Goal: Task Accomplishment & Management: Manage account settings

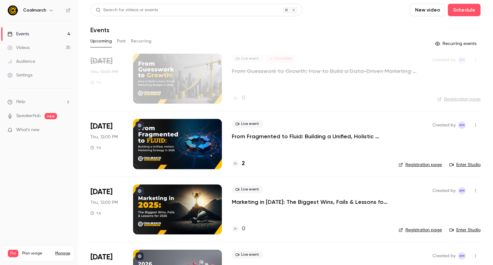
click at [43, 50] on link "Videos 35" at bounding box center [39, 48] width 78 height 14
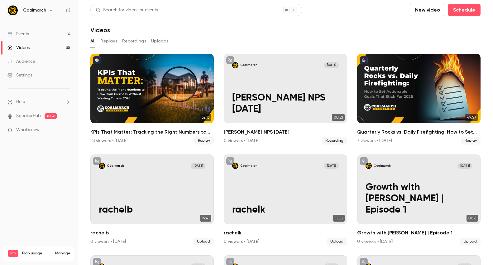
click at [40, 11] on h6 "Coalmarch" at bounding box center [34, 10] width 23 height 6
click at [50, 10] on icon "button" at bounding box center [51, 11] width 3 height 2
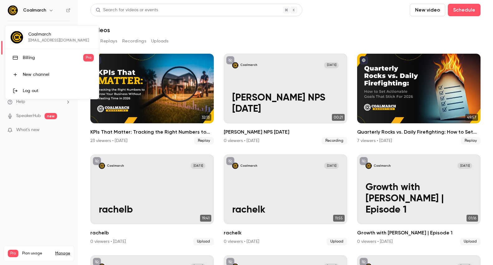
drag, startPoint x: 26, startPoint y: 207, endPoint x: 39, endPoint y: 226, distance: 22.8
click at [26, 207] on div at bounding box center [246, 132] width 493 height 265
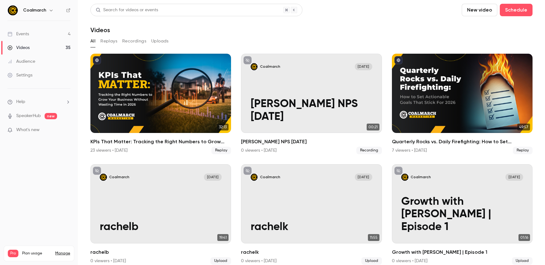
drag, startPoint x: 24, startPoint y: 36, endPoint x: 36, endPoint y: 39, distance: 12.3
click at [24, 36] on div "Events" at bounding box center [17, 34] width 21 height 6
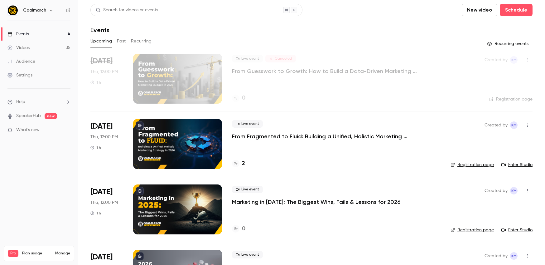
click at [17, 74] on div "Settings" at bounding box center [19, 75] width 25 height 6
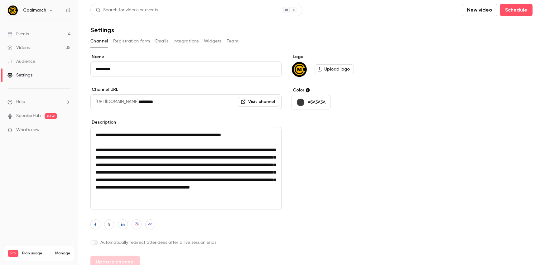
click at [237, 40] on button "Team" at bounding box center [232, 41] width 12 height 10
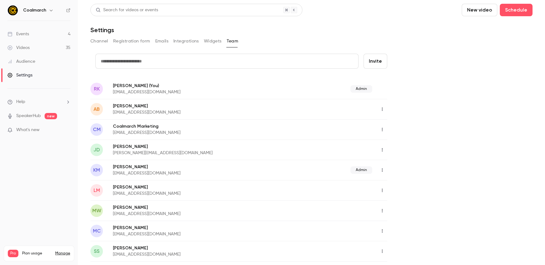
click at [378, 60] on button "Invite" at bounding box center [375, 61] width 24 height 15
click at [256, 61] on input "text" at bounding box center [226, 61] width 263 height 15
type input "**********"
click at [378, 61] on button "Invite" at bounding box center [375, 61] width 24 height 15
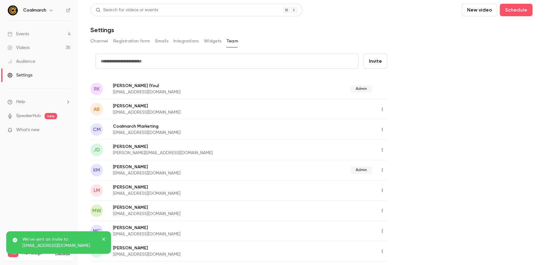
scroll to position [3, 0]
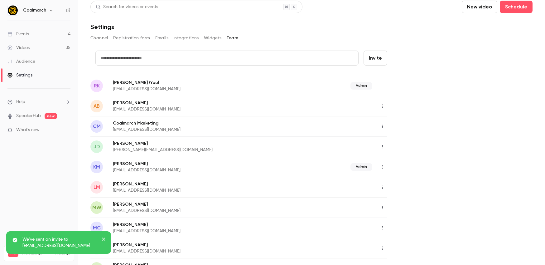
click at [36, 46] on link "Videos 35" at bounding box center [39, 48] width 78 height 14
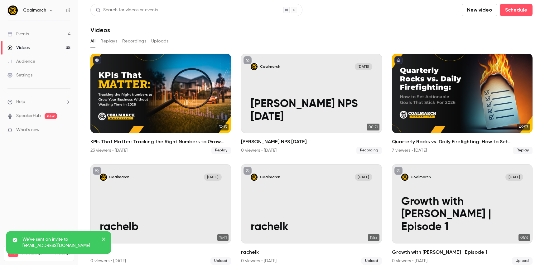
scroll to position [1, 0]
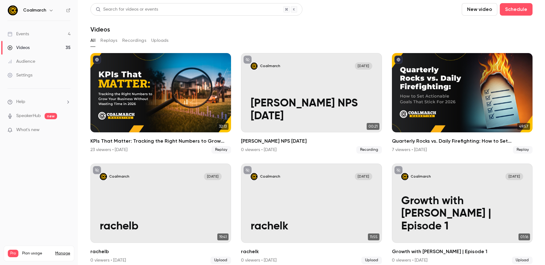
click at [481, 10] on button "New video" at bounding box center [479, 9] width 36 height 12
click at [419, 13] on div at bounding box center [272, 132] width 545 height 265
click at [483, 11] on button "New video" at bounding box center [479, 9] width 36 height 12
click at [483, 28] on div "Record" at bounding box center [501, 26] width 47 height 6
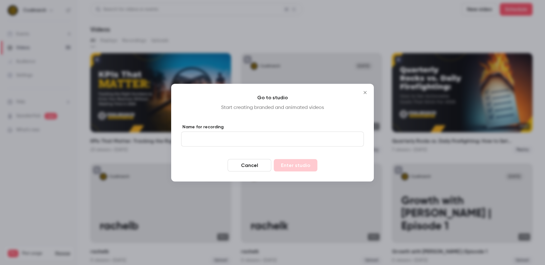
drag, startPoint x: 249, startPoint y: 166, endPoint x: 241, endPoint y: 168, distance: 7.3
click at [249, 166] on button "Cancel" at bounding box center [249, 165] width 44 height 12
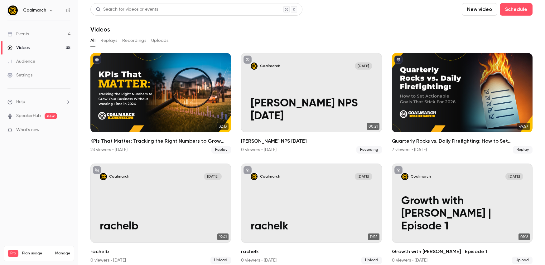
click at [46, 33] on link "Events 4" at bounding box center [39, 34] width 78 height 14
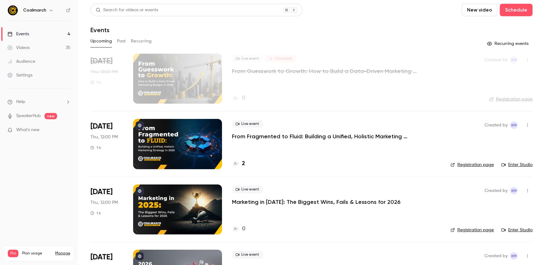
click at [28, 77] on div "Settings" at bounding box center [19, 75] width 25 height 6
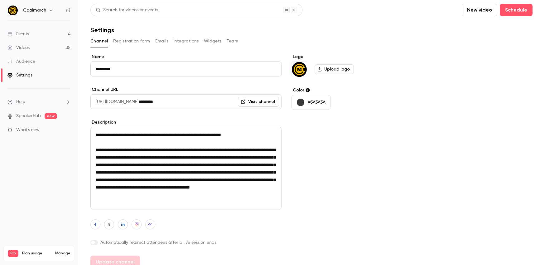
click at [229, 41] on button "Team" at bounding box center [232, 41] width 12 height 10
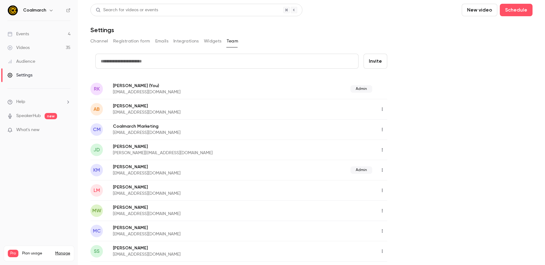
click at [381, 64] on button "Invite" at bounding box center [375, 61] width 24 height 15
click at [293, 65] on input "text" at bounding box center [226, 61] width 263 height 15
type input "*"
paste input "**********"
type input "**********"
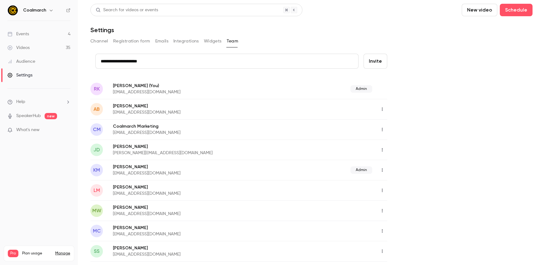
click at [370, 58] on button "Invite" at bounding box center [375, 61] width 24 height 15
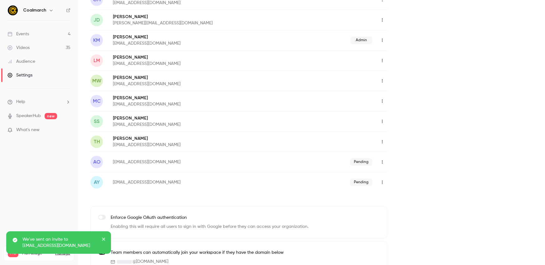
scroll to position [130, 0]
